Goal: Transaction & Acquisition: Download file/media

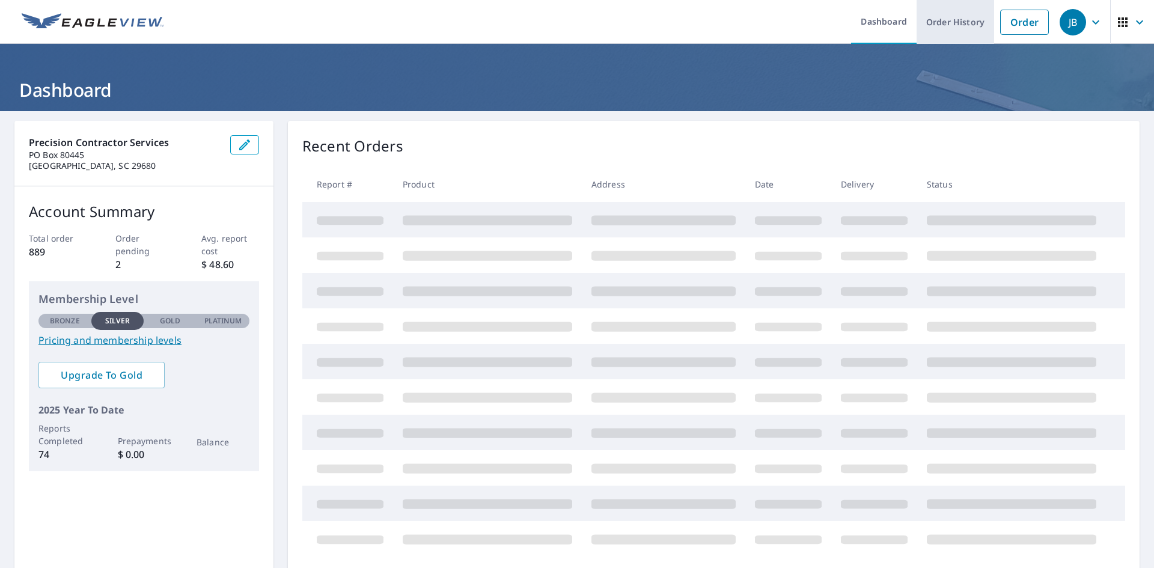
click at [948, 19] on link "Order History" at bounding box center [956, 22] width 78 height 44
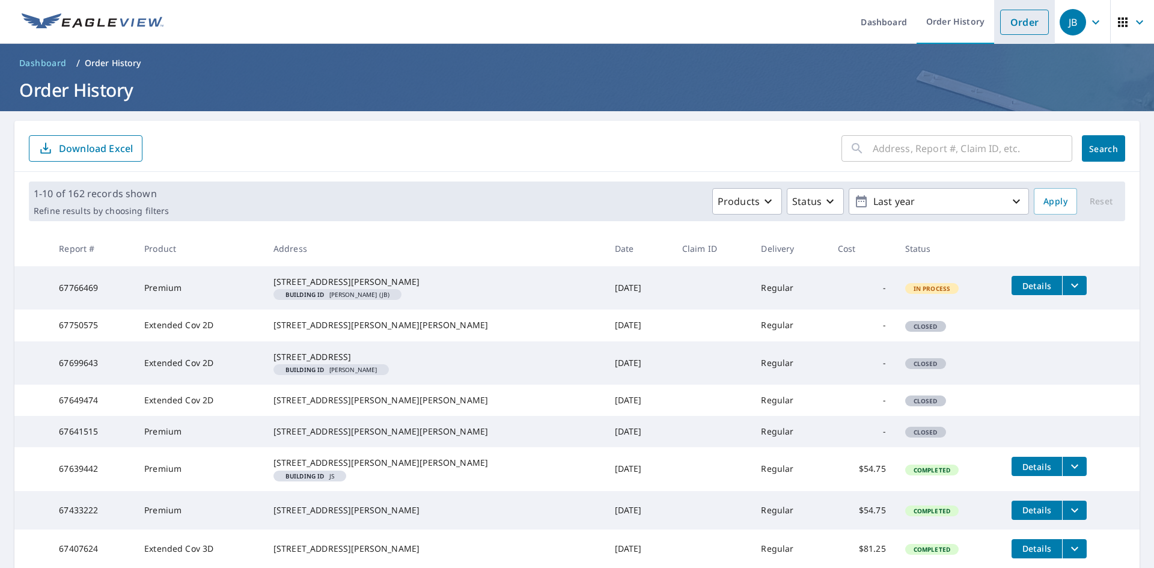
click at [1019, 25] on link "Order" at bounding box center [1024, 22] width 49 height 25
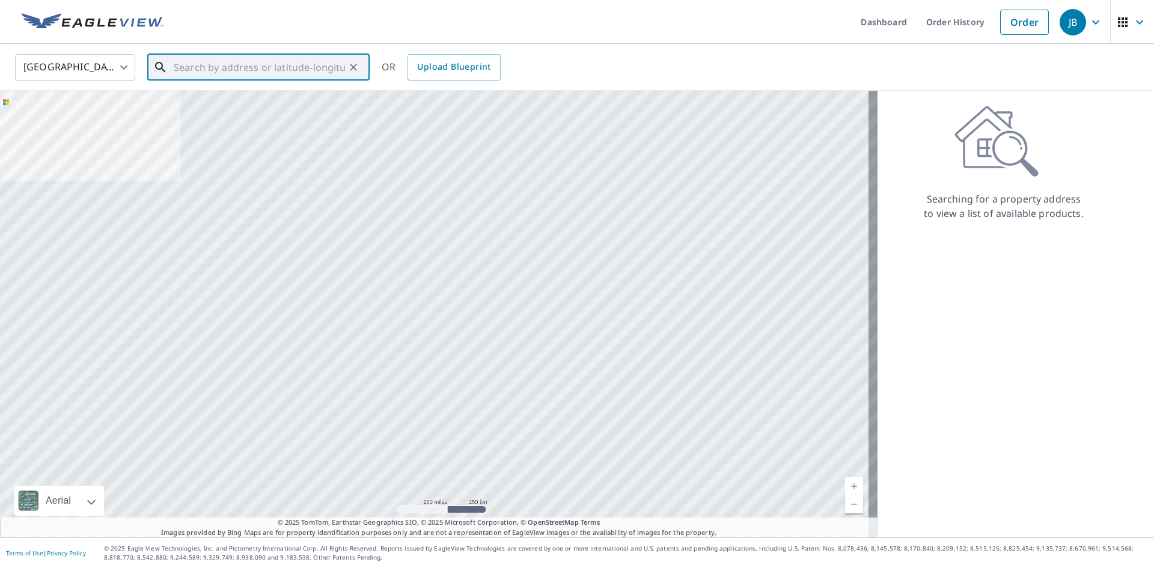
click at [236, 70] on input "text" at bounding box center [259, 67] width 171 height 34
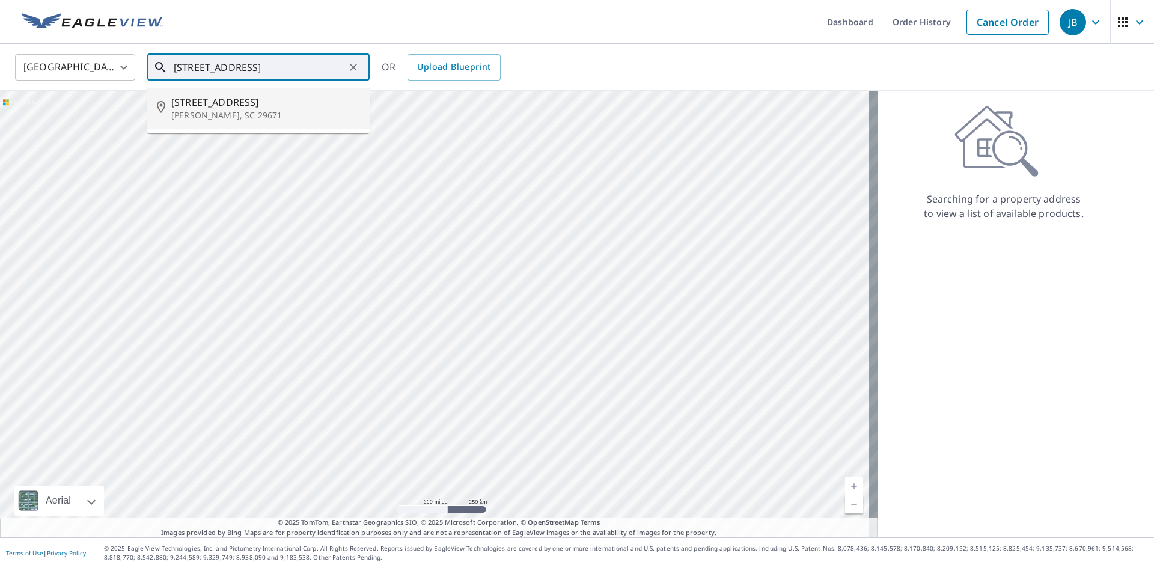
click at [191, 116] on p "[PERSON_NAME], SC 29671" at bounding box center [265, 115] width 189 height 12
type input "[STREET_ADDRESS][PERSON_NAME]"
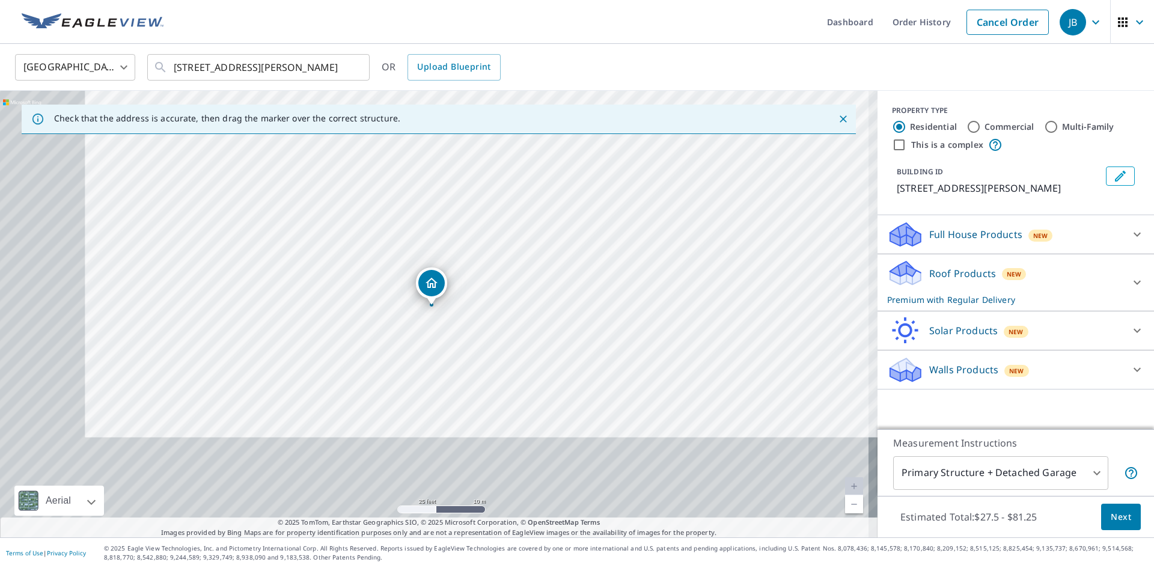
drag, startPoint x: 502, startPoint y: 389, endPoint x: 351, endPoint y: 183, distance: 255.5
click at [351, 183] on div "[STREET_ADDRESS][PERSON_NAME]" at bounding box center [439, 314] width 878 height 447
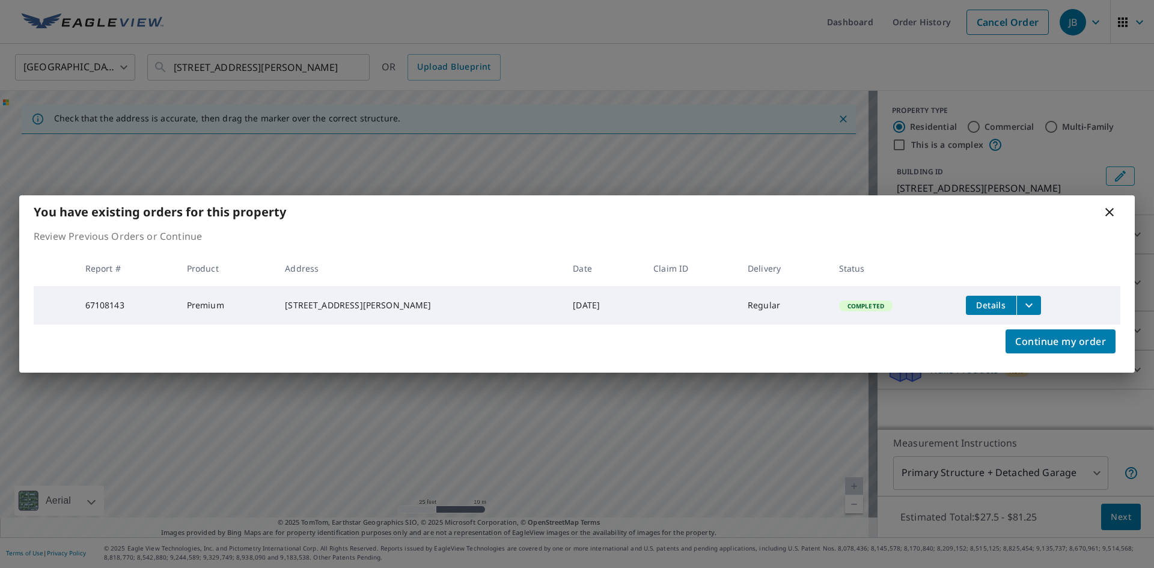
click at [1112, 208] on icon at bounding box center [1109, 212] width 8 height 8
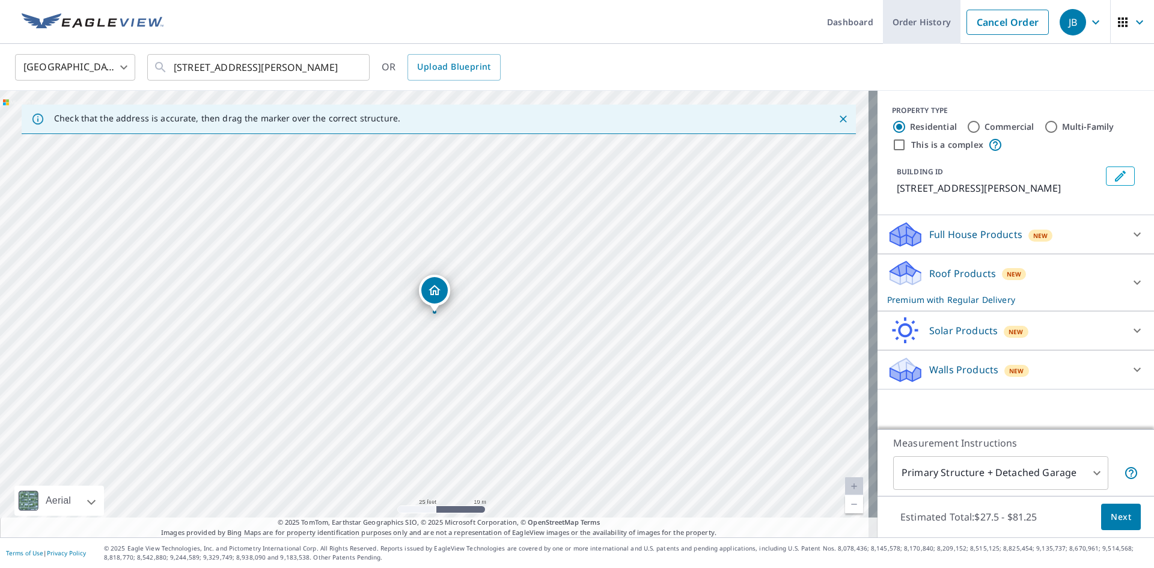
click at [914, 17] on link "Order History" at bounding box center [922, 22] width 78 height 44
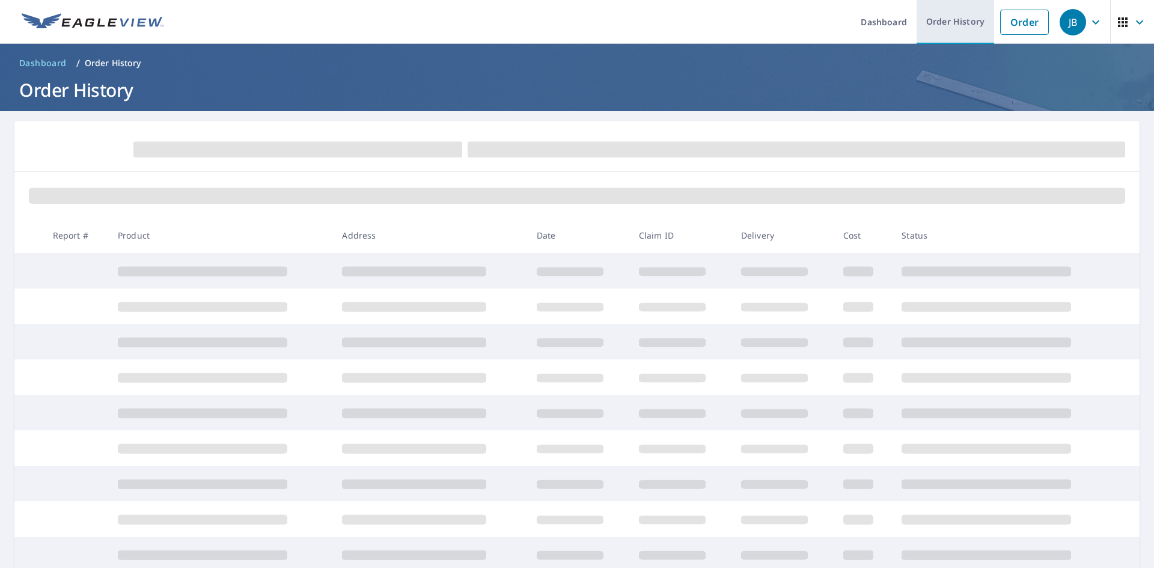
click at [954, 22] on link "Order History" at bounding box center [956, 22] width 78 height 44
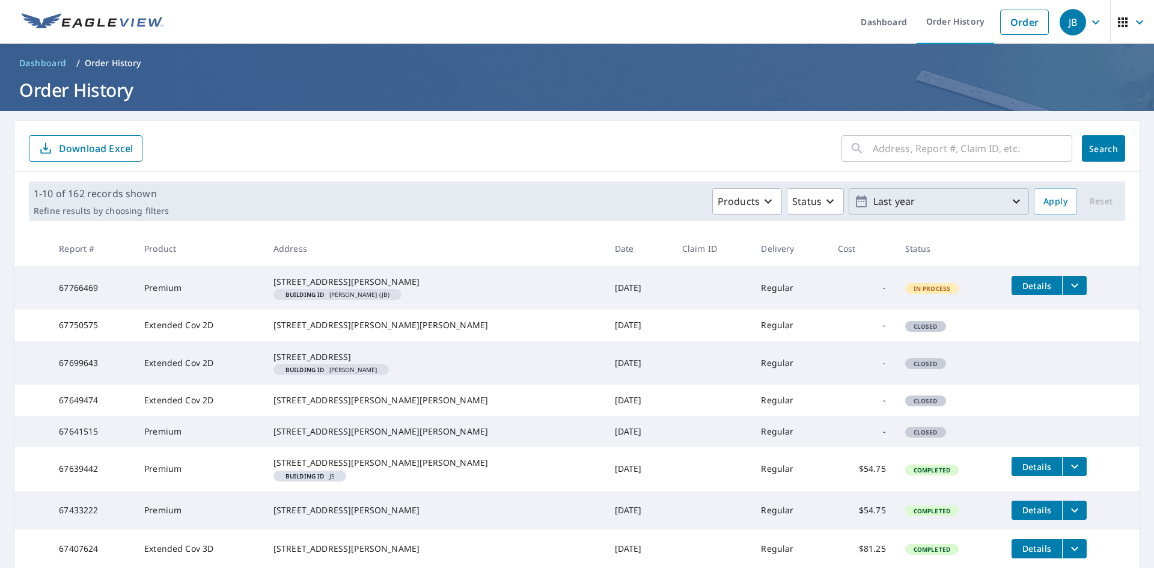
click at [954, 210] on p "Last year" at bounding box center [939, 201] width 141 height 21
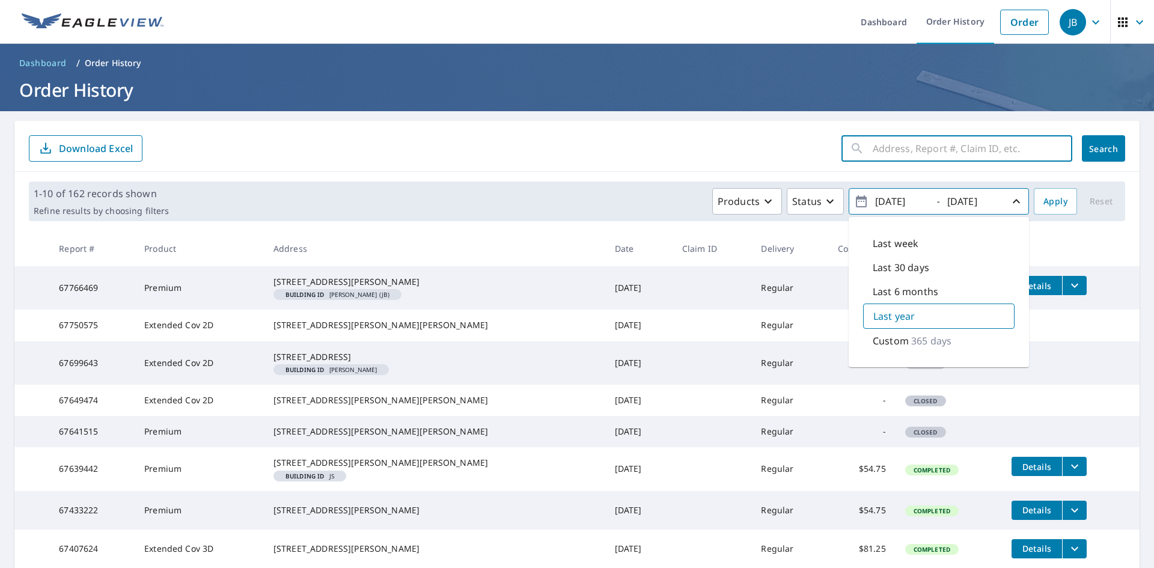
click at [946, 145] on input "text" at bounding box center [973, 149] width 200 height 34
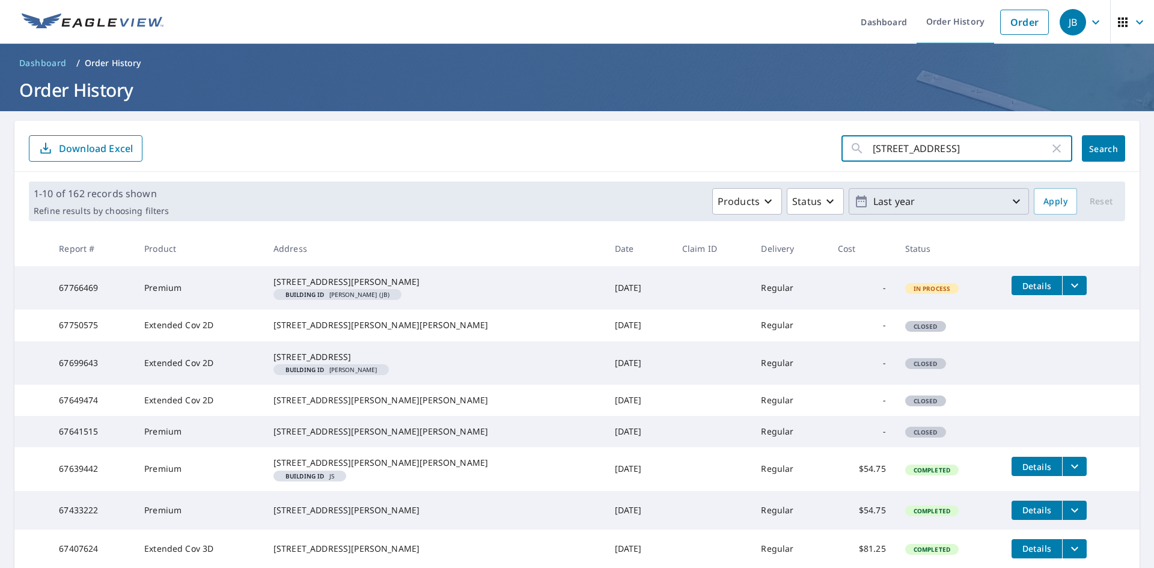
type input "[STREET_ADDRESS]"
click at [1096, 153] on span "Search" at bounding box center [1104, 148] width 24 height 11
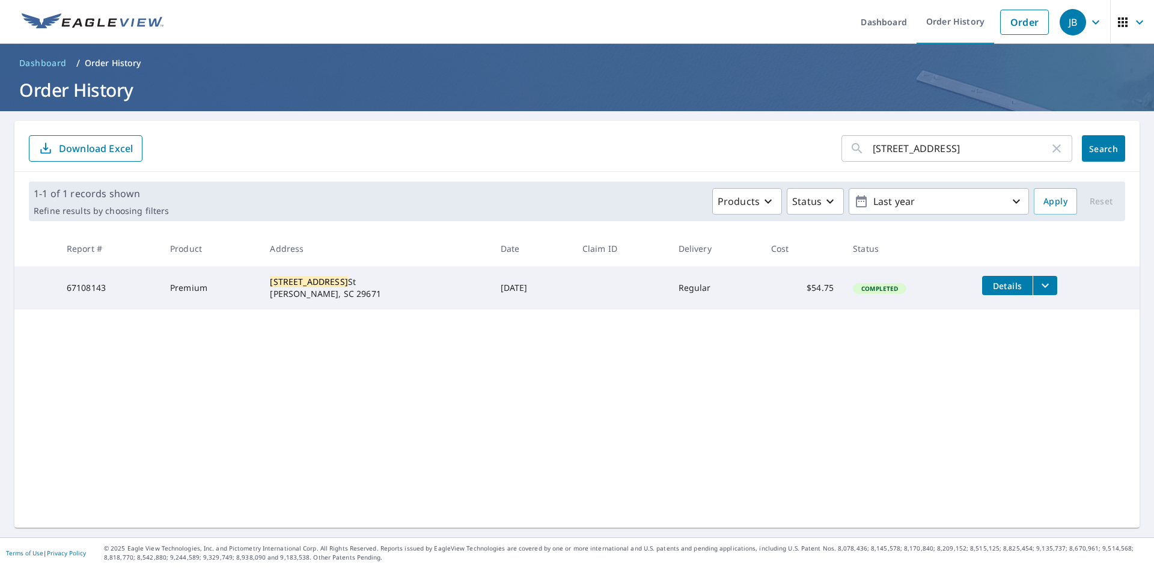
click at [1038, 287] on icon "filesDropdownBtn-67108143" at bounding box center [1045, 285] width 14 height 14
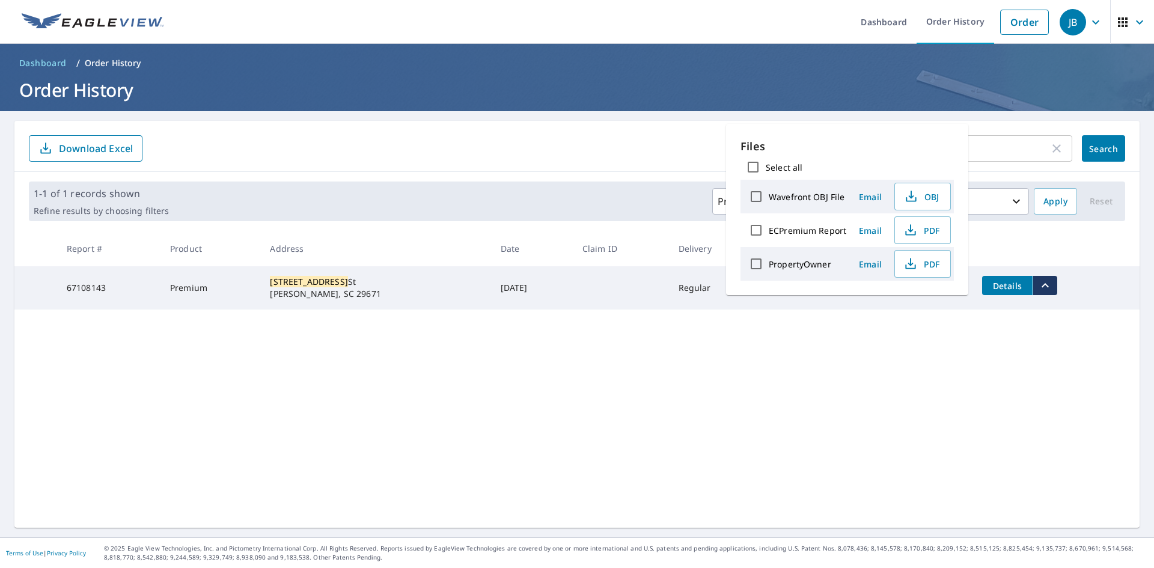
click at [786, 228] on label "ECPremium Report" at bounding box center [808, 230] width 78 height 11
click at [769, 228] on input "ECPremium Report" at bounding box center [756, 230] width 25 height 25
checkbox input "true"
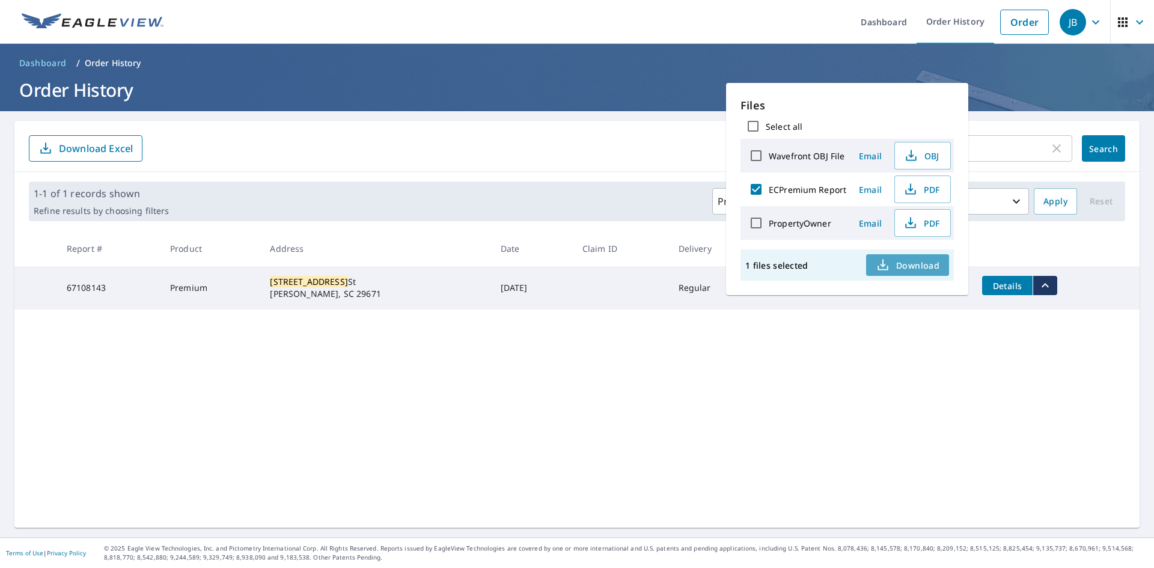
click at [921, 266] on span "Download" at bounding box center [908, 265] width 64 height 14
click at [533, 144] on form "[STREET_ADDRESS] ​ Search Download Excel" at bounding box center [577, 148] width 1096 height 26
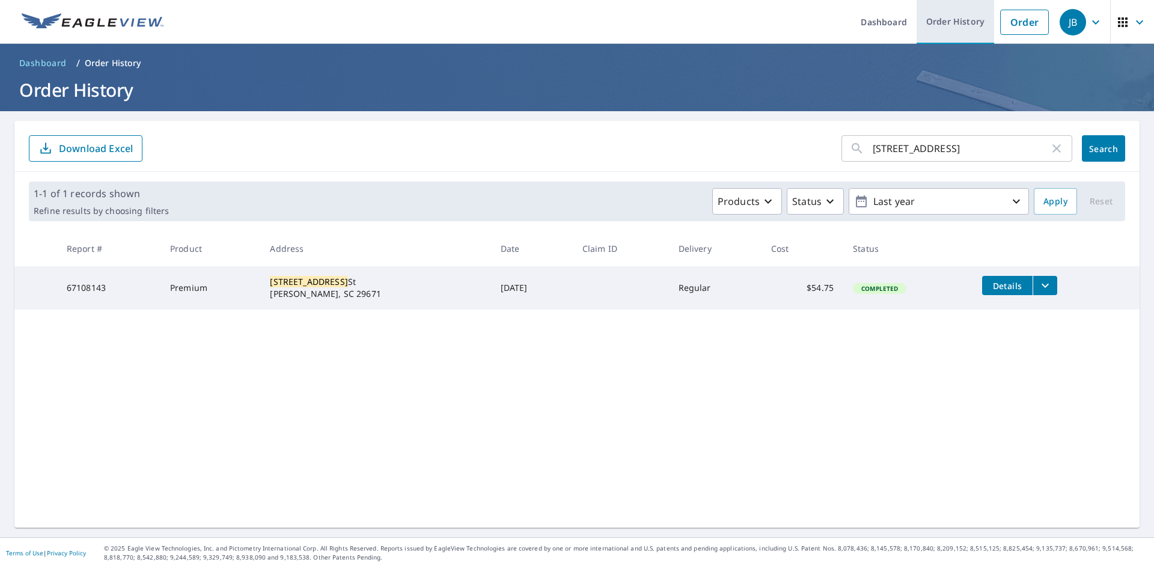
click at [949, 23] on link "Order History" at bounding box center [956, 22] width 78 height 44
click at [941, 23] on link "Order History" at bounding box center [956, 22] width 78 height 44
click at [952, 25] on link "Order History" at bounding box center [956, 22] width 78 height 44
